Goal: Navigation & Orientation: Understand site structure

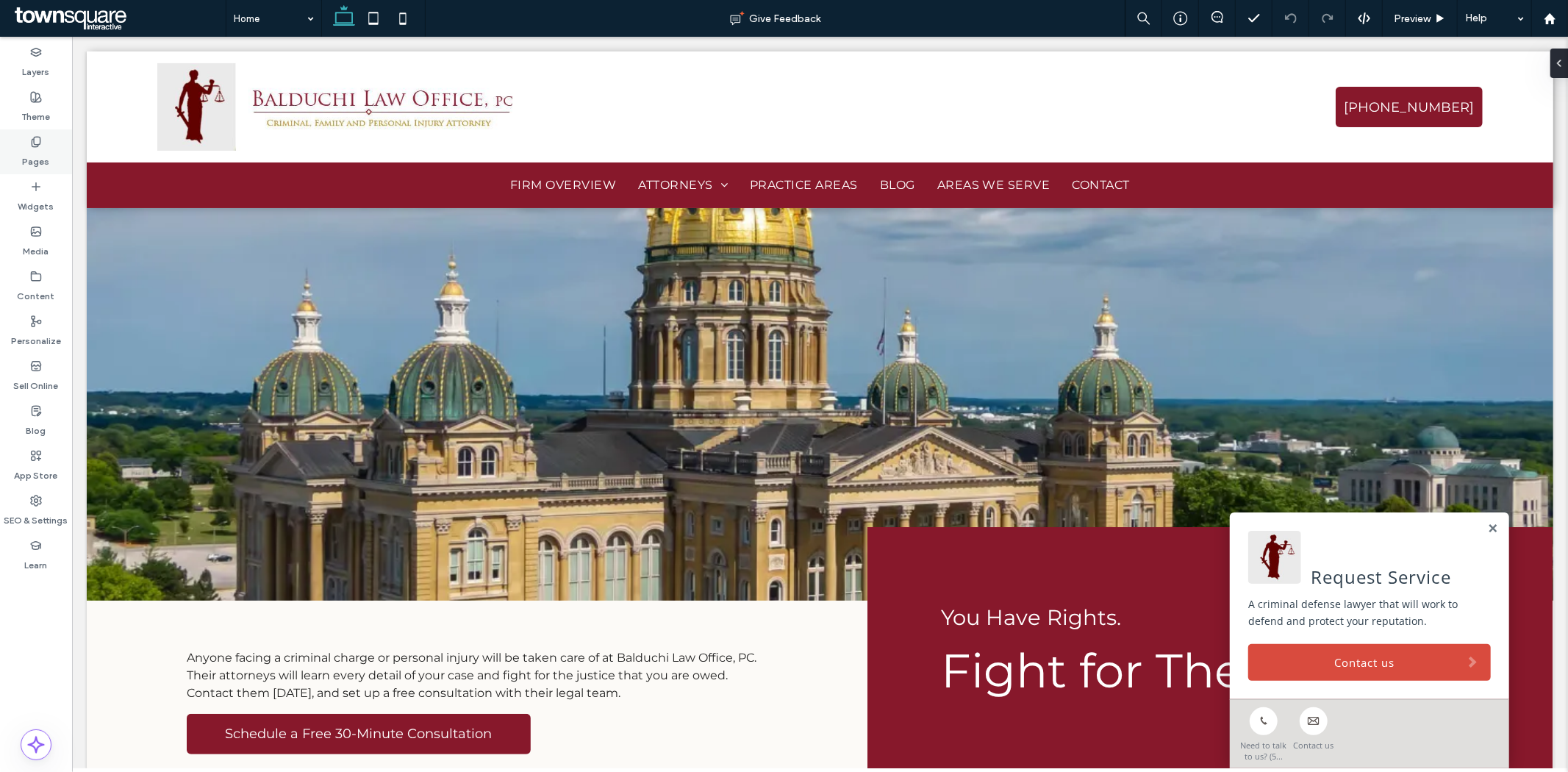
click at [30, 142] on icon at bounding box center [35, 142] width 12 height 12
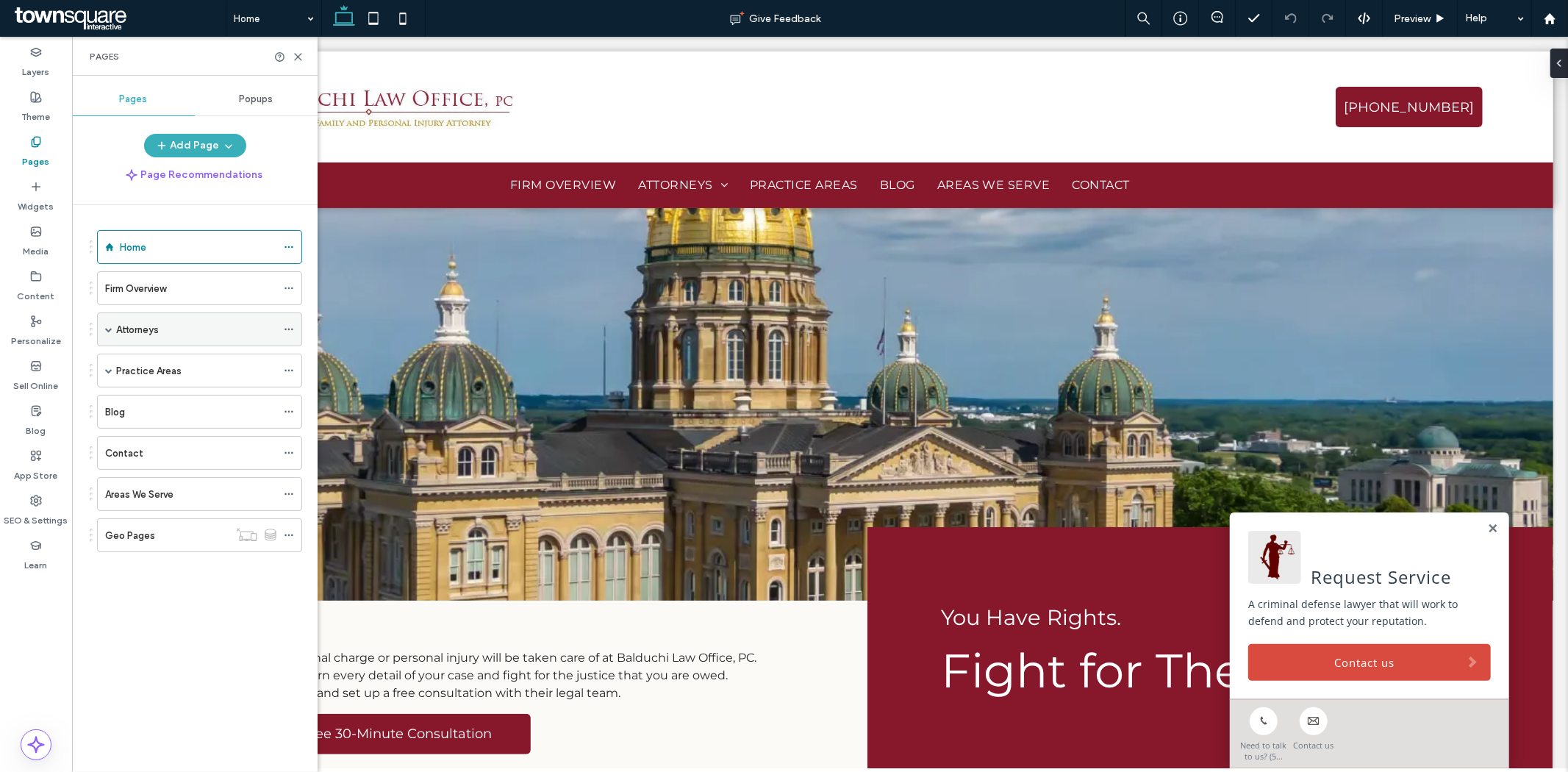
click at [112, 329] on span at bounding box center [109, 329] width 7 height 7
click at [295, 331] on div at bounding box center [292, 329] width 17 height 22
click at [288, 331] on icon at bounding box center [289, 328] width 10 height 10
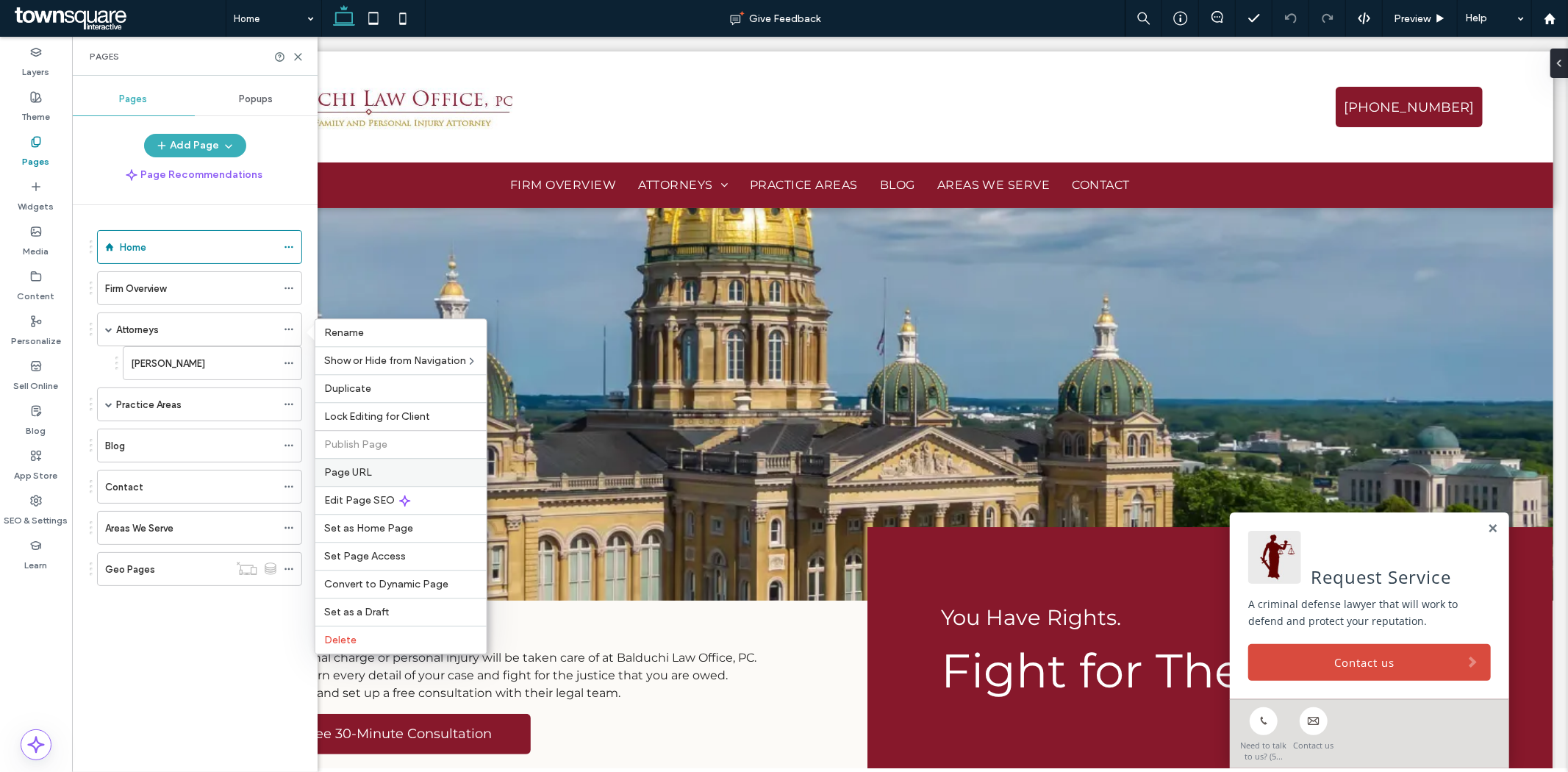
click at [338, 464] on div "Page URL" at bounding box center [401, 472] width 172 height 28
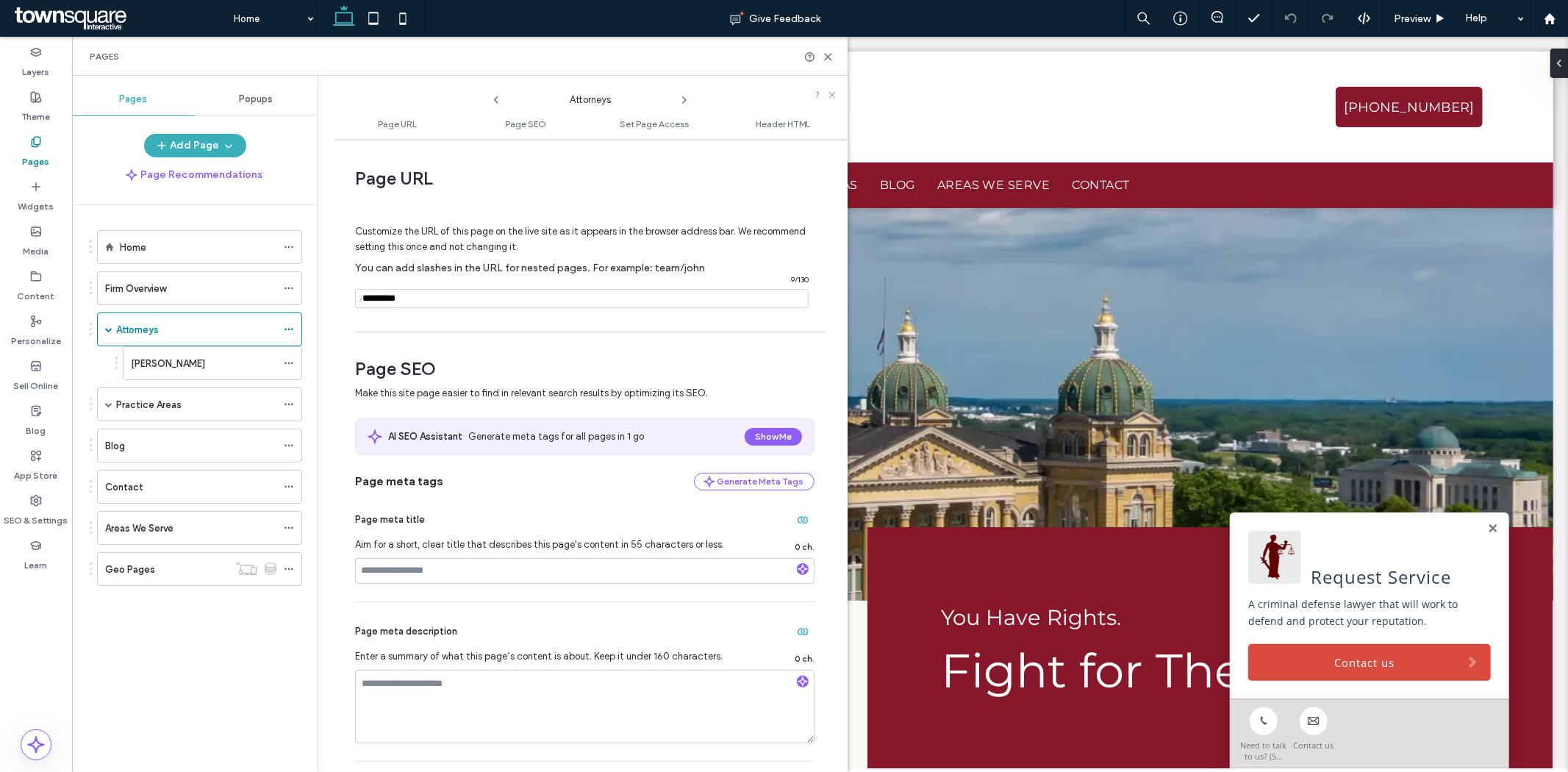
click at [684, 99] on icon at bounding box center [684, 100] width 12 height 12
click at [494, 98] on icon at bounding box center [495, 100] width 12 height 12
click at [681, 93] on span at bounding box center [684, 96] width 12 height 19
click at [686, 103] on icon at bounding box center [684, 100] width 12 height 12
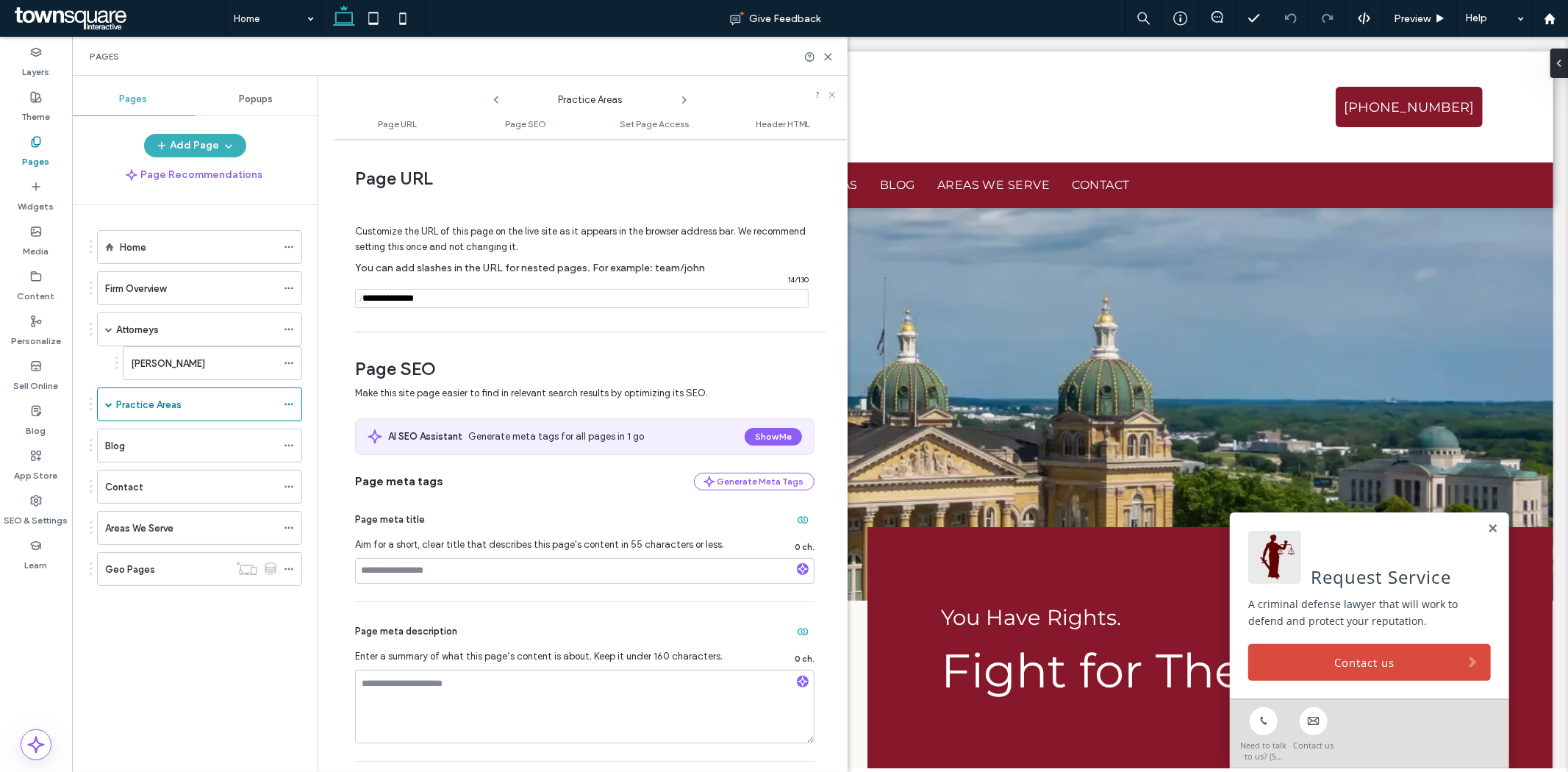
click at [684, 94] on icon at bounding box center [684, 100] width 12 height 12
